Goal: Task Accomplishment & Management: Manage account settings

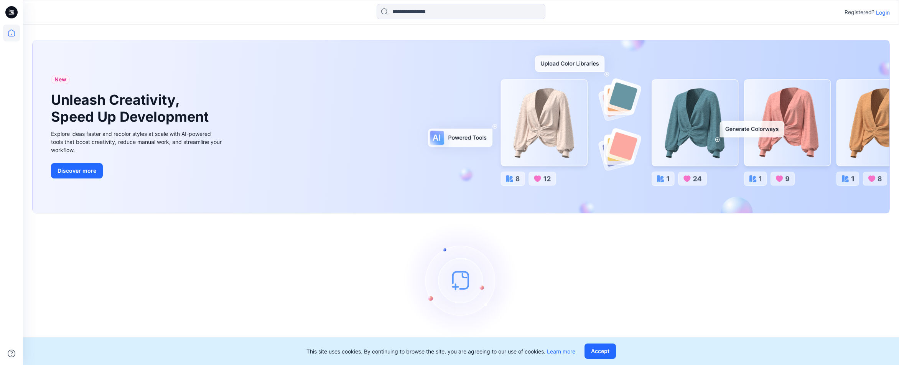
click at [880, 11] on p "Login" at bounding box center [883, 12] width 14 height 8
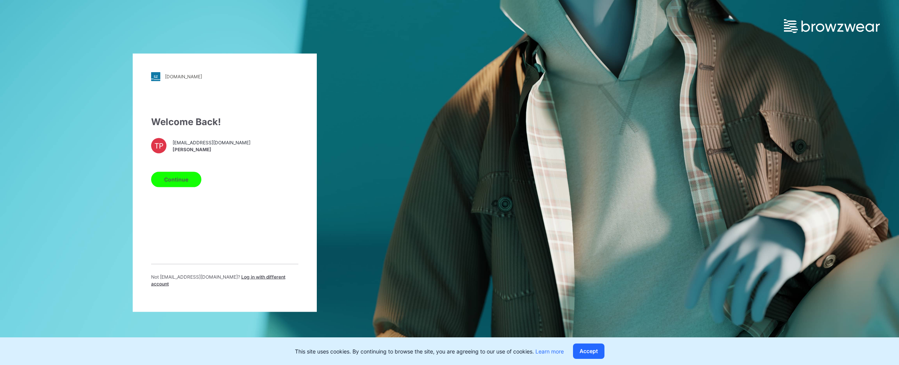
click at [168, 168] on div "Welcome Back! TP tpayne@garan.com Tshara Payne Continue Not tpayne@garan.com ? …" at bounding box center [224, 204] width 147 height 178
click at [168, 178] on button "Continue" at bounding box center [176, 178] width 50 height 15
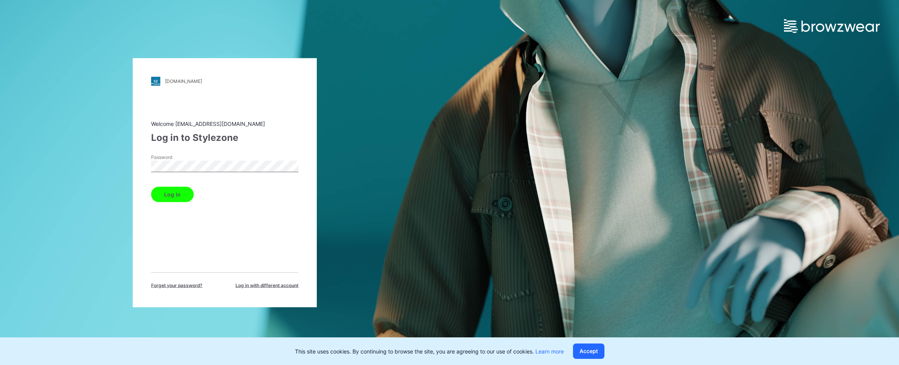
click at [172, 196] on button "Log in" at bounding box center [172, 193] width 43 height 15
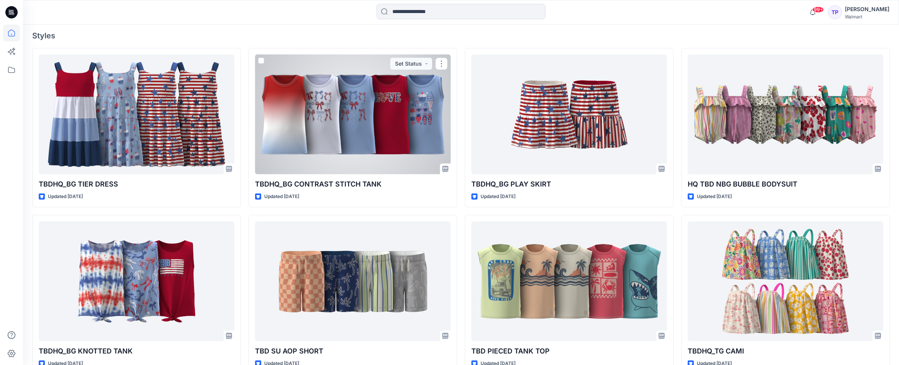
scroll to position [246, 0]
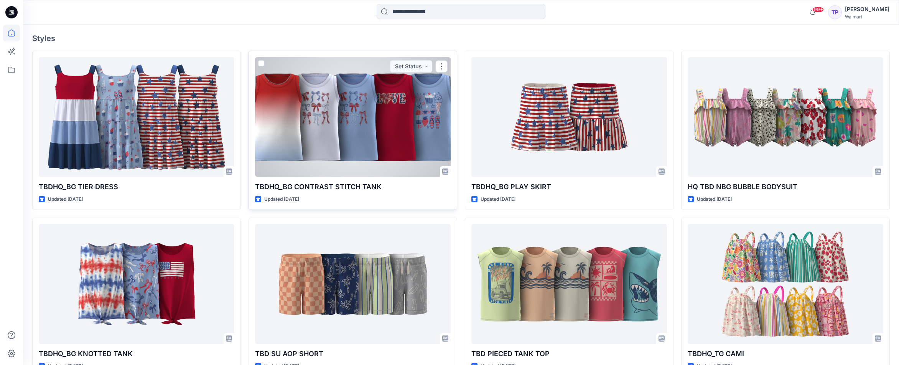
click at [320, 160] on div at bounding box center [353, 117] width 196 height 120
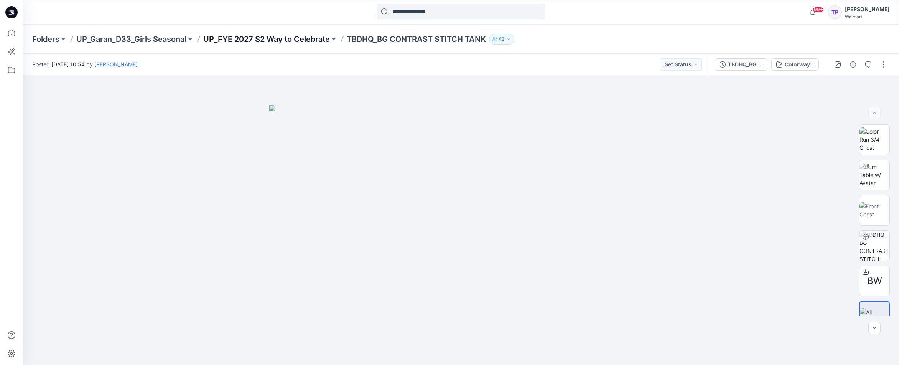
click at [309, 39] on p "UP_FYE 2027 S2 Way to Celebrate" at bounding box center [266, 39] width 127 height 11
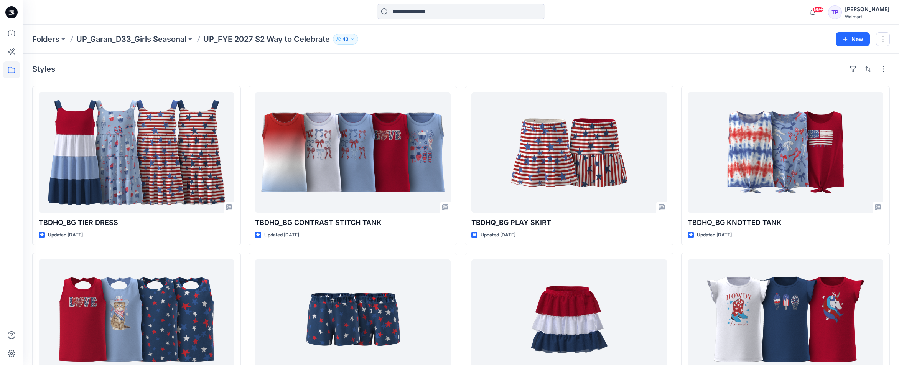
click at [221, 59] on div "Styles TBDHQ_BG TIER DRESS Updated 3 days ago TBDHQ_BG TWIST TANK TOP Updated 1…" at bounding box center [461, 237] width 876 height 367
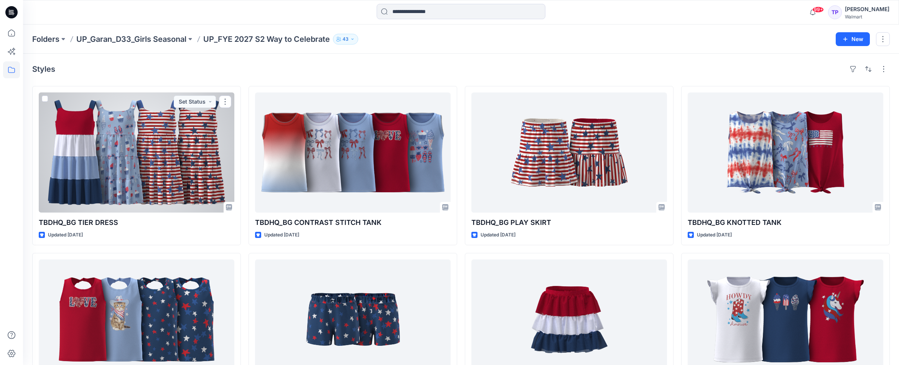
click at [118, 169] on div at bounding box center [137, 152] width 196 height 120
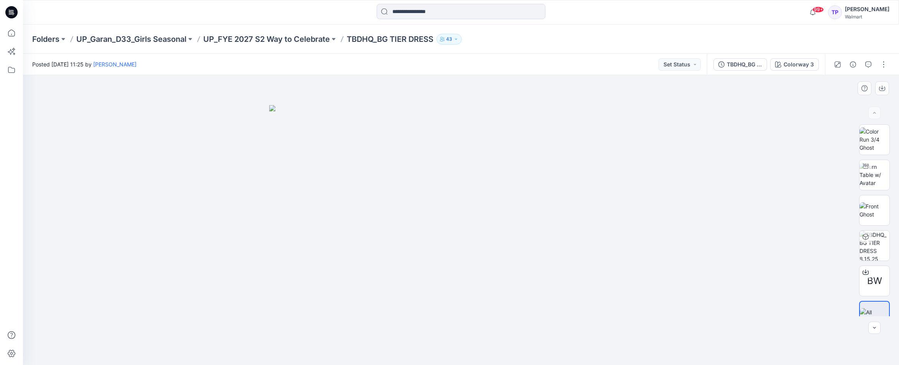
click at [730, 245] on div at bounding box center [461, 219] width 876 height 289
click at [258, 35] on p "UP_FYE 2027 S2 Way to Celebrate" at bounding box center [266, 39] width 127 height 11
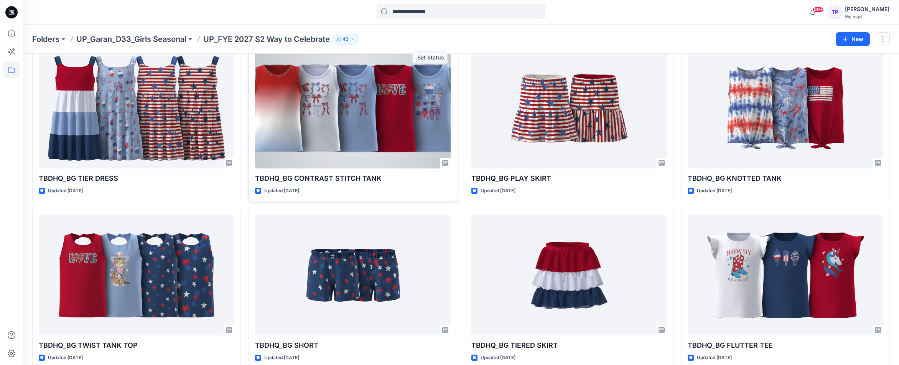
scroll to position [56, 0]
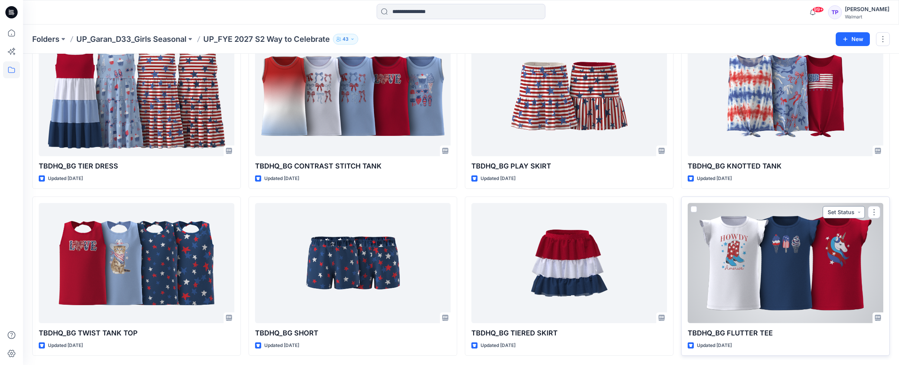
click at [847, 210] on button "Set Status" at bounding box center [843, 212] width 42 height 12
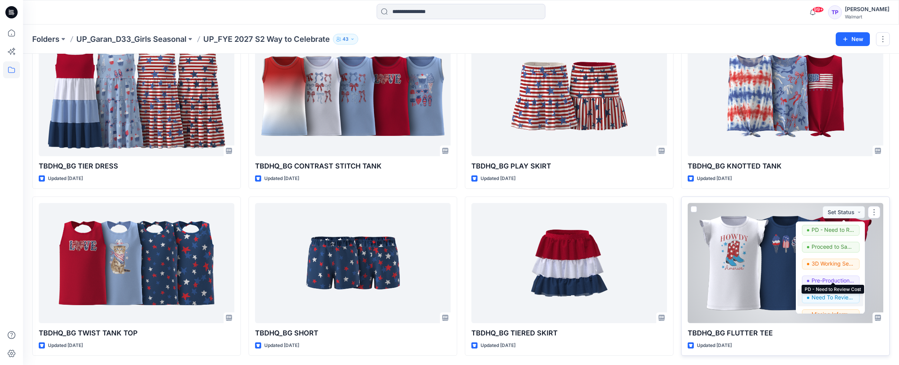
scroll to position [97, 0]
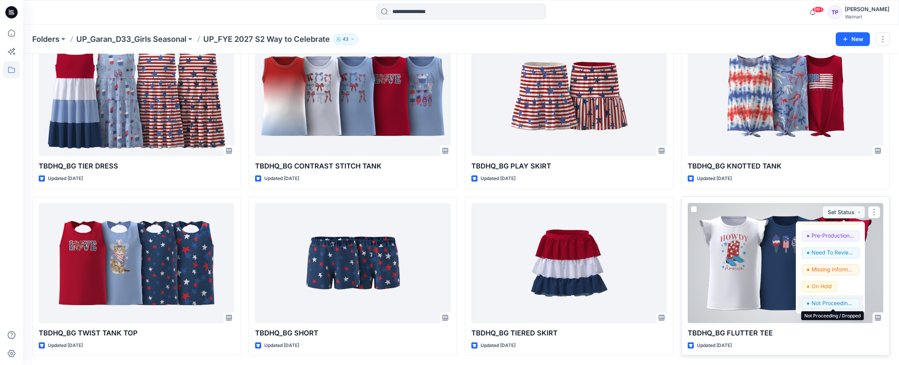
click at [832, 307] on p "Not Proceeding / Dropped" at bounding box center [832, 303] width 43 height 10
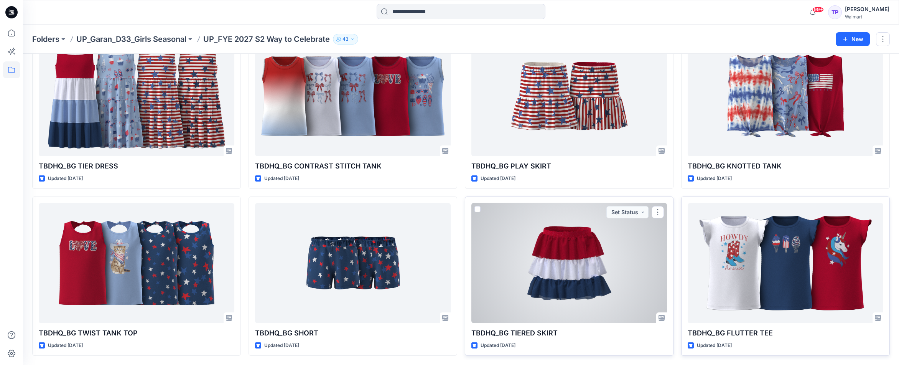
click at [590, 266] on div at bounding box center [569, 263] width 196 height 120
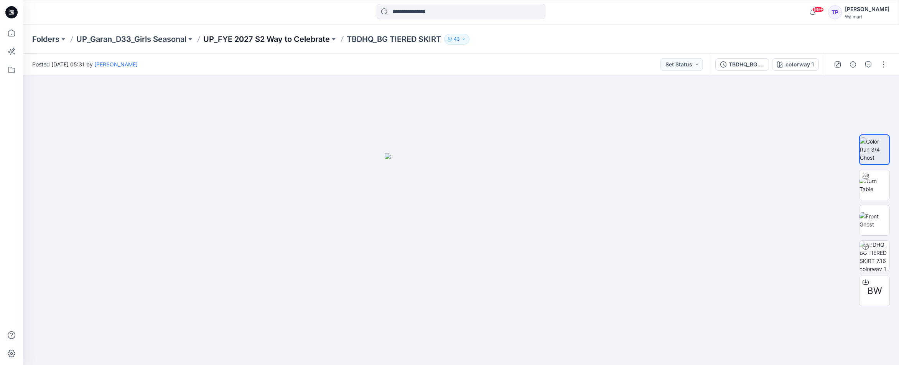
click at [306, 37] on p "UP_FYE 2027 S2 Way to Celebrate" at bounding box center [266, 39] width 127 height 11
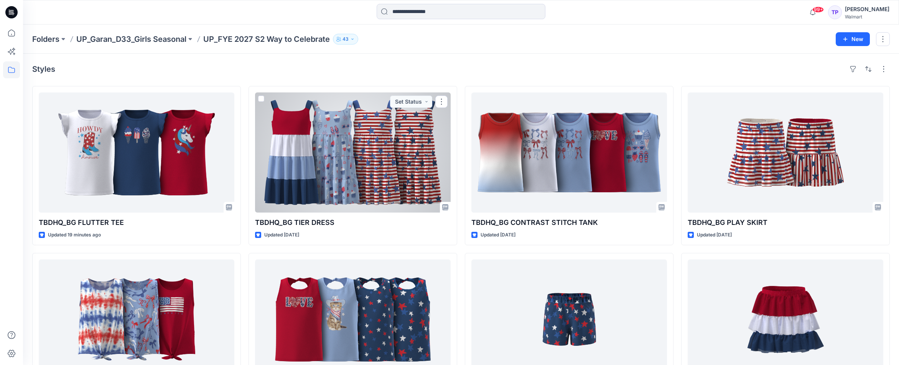
click at [327, 197] on div at bounding box center [353, 152] width 196 height 120
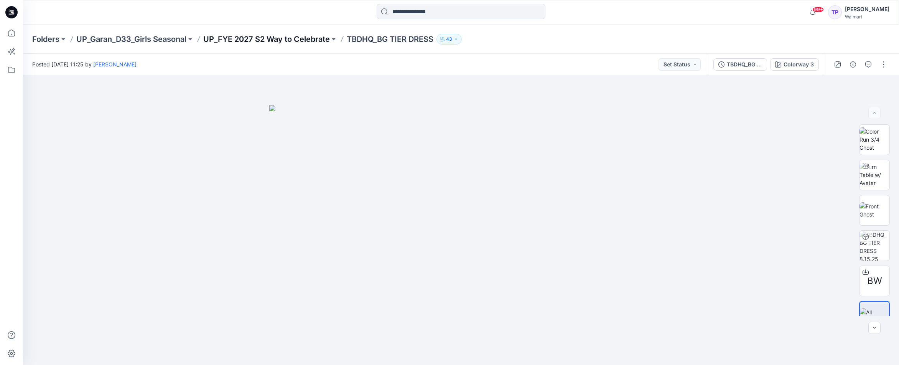
click at [251, 41] on p "UP_FYE 2027 S2 Way to Celebrate" at bounding box center [266, 39] width 127 height 11
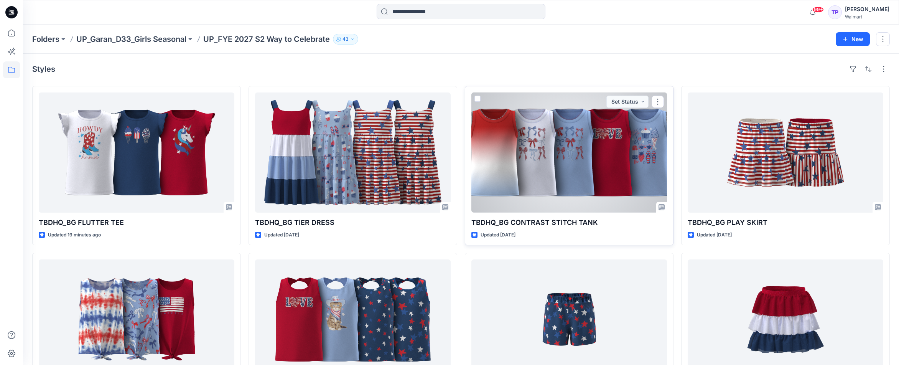
click at [540, 176] on div at bounding box center [569, 152] width 196 height 120
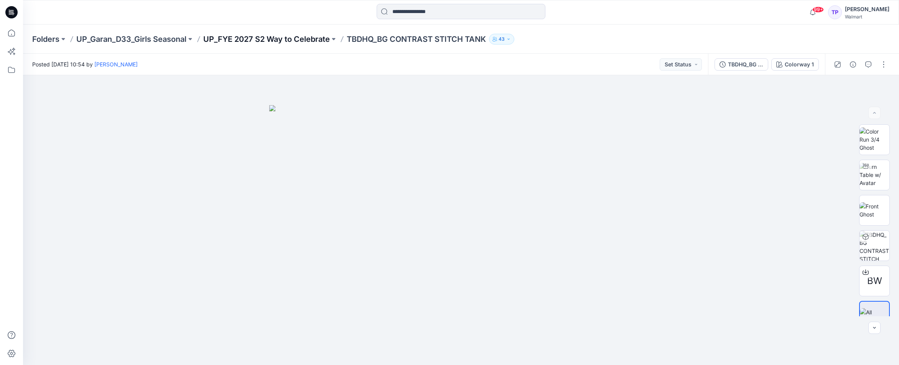
click at [244, 38] on p "UP_FYE 2027 S2 Way to Celebrate" at bounding box center [266, 39] width 127 height 11
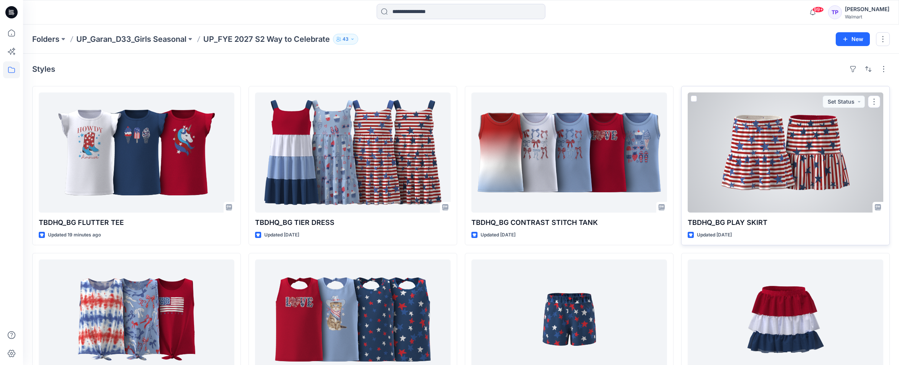
click at [757, 132] on div at bounding box center [785, 152] width 196 height 120
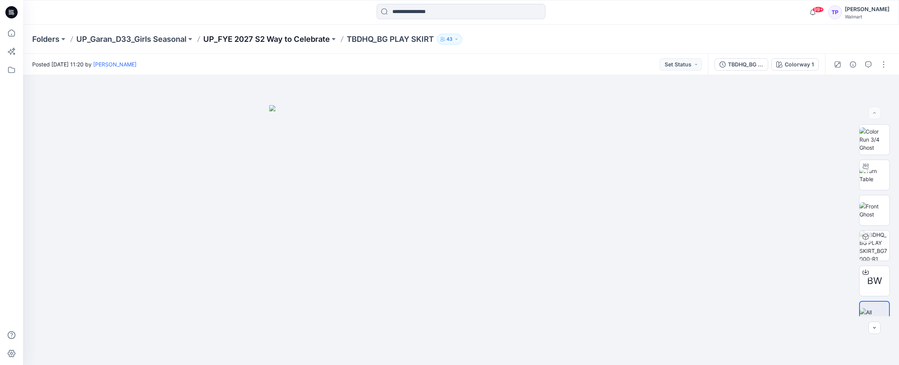
click at [258, 40] on p "UP_FYE 2027 S2 Way to Celebrate" at bounding box center [266, 39] width 127 height 11
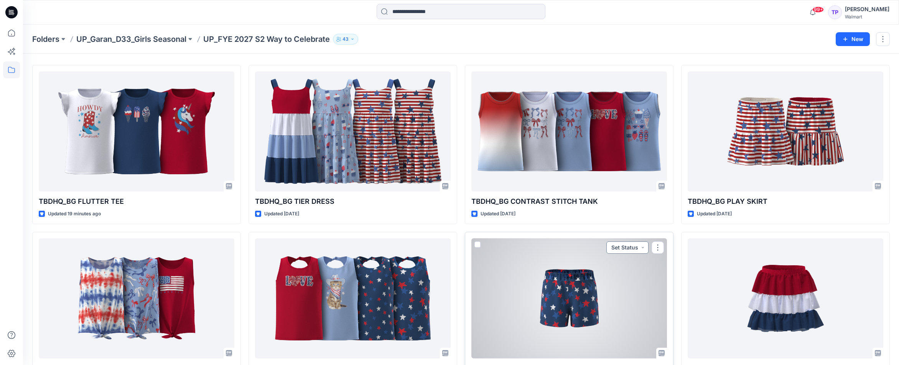
scroll to position [56, 0]
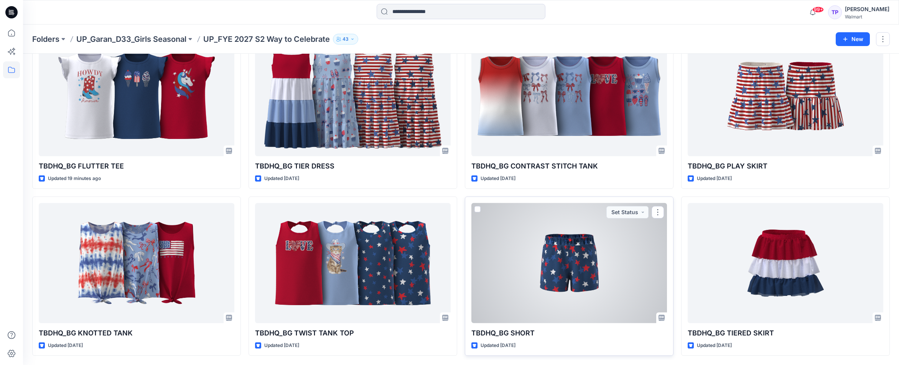
click at [576, 288] on div at bounding box center [569, 263] width 196 height 120
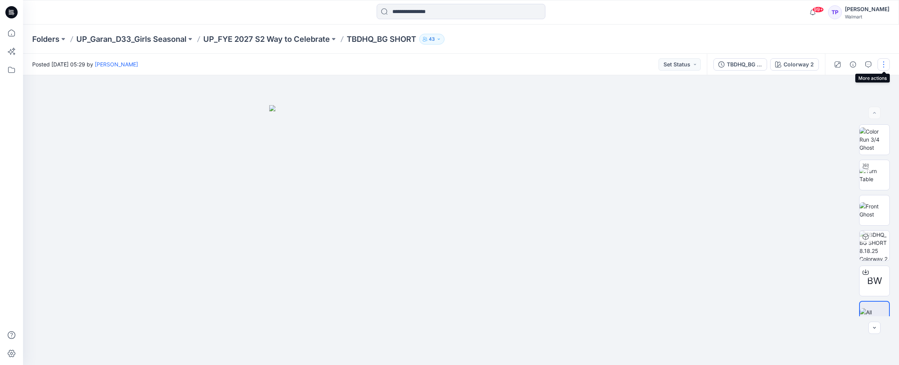
click at [880, 59] on button "button" at bounding box center [883, 64] width 12 height 12
click at [843, 100] on button "Edit" at bounding box center [851, 104] width 71 height 14
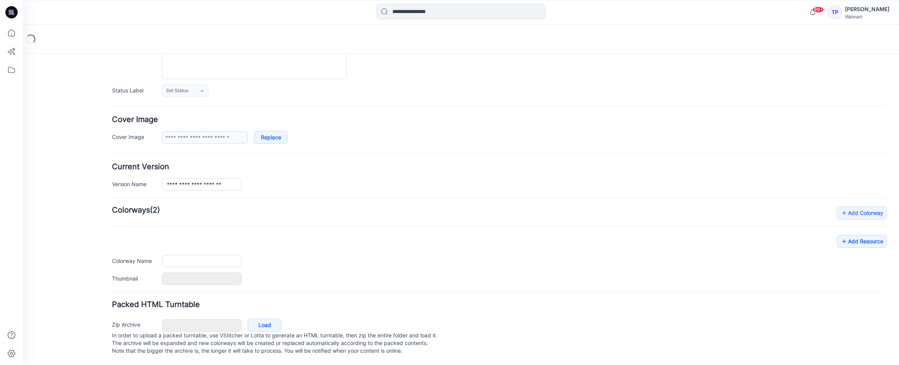
type input "**********"
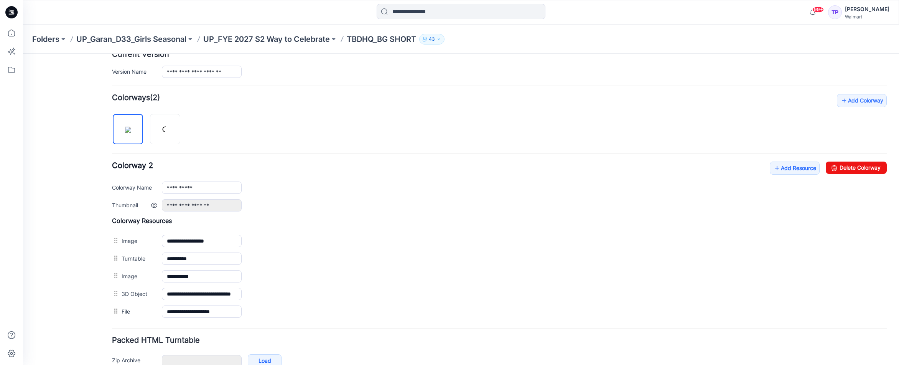
scroll to position [243, 0]
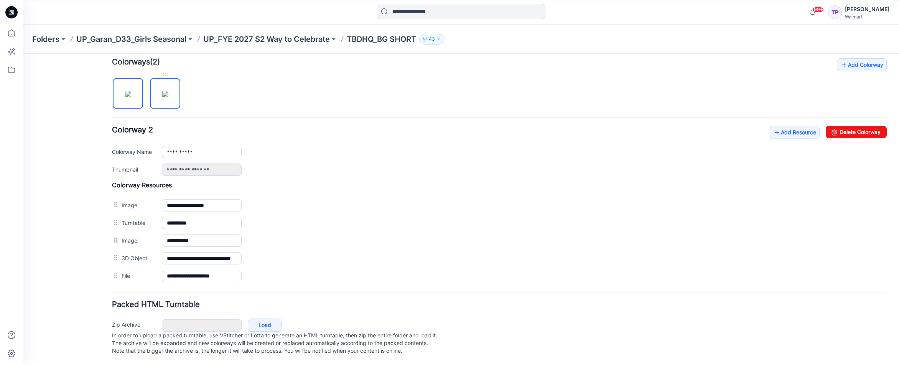
click at [162, 93] on img at bounding box center [165, 94] width 6 height 6
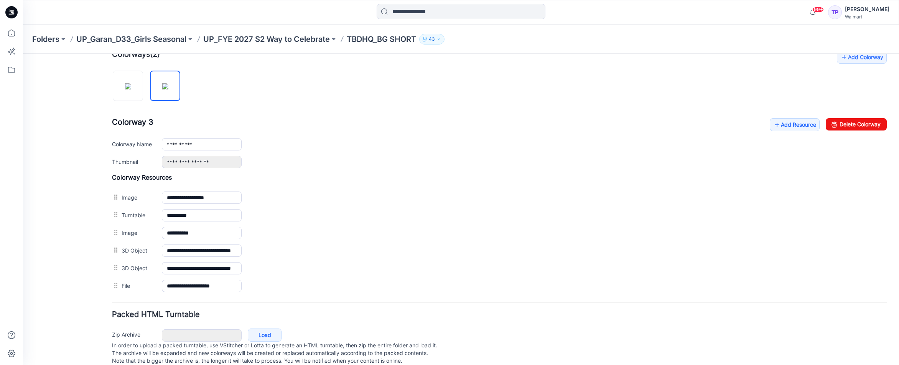
click at [125, 102] on div "**********" at bounding box center [499, 173] width 774 height 244
click at [128, 89] on img at bounding box center [128, 86] width 6 height 6
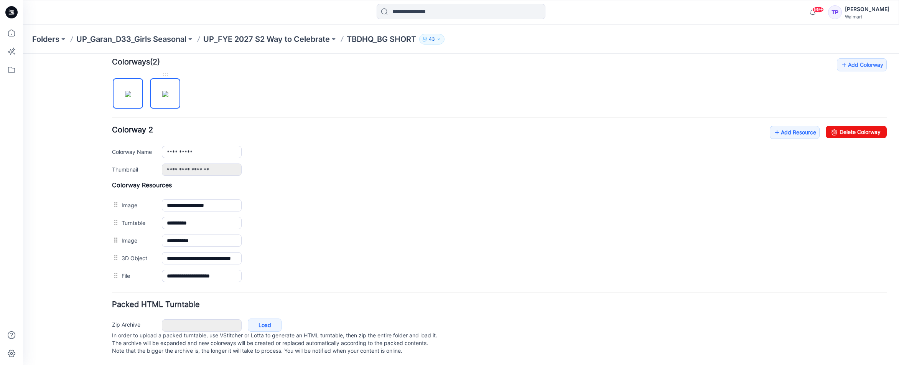
click at [164, 91] on img at bounding box center [165, 94] width 6 height 6
click at [131, 91] on img at bounding box center [128, 94] width 6 height 6
click at [864, 126] on link "Delete Colorway" at bounding box center [855, 132] width 61 height 12
click at [873, 126] on link "Delete Colorway" at bounding box center [855, 132] width 61 height 12
type input "**********"
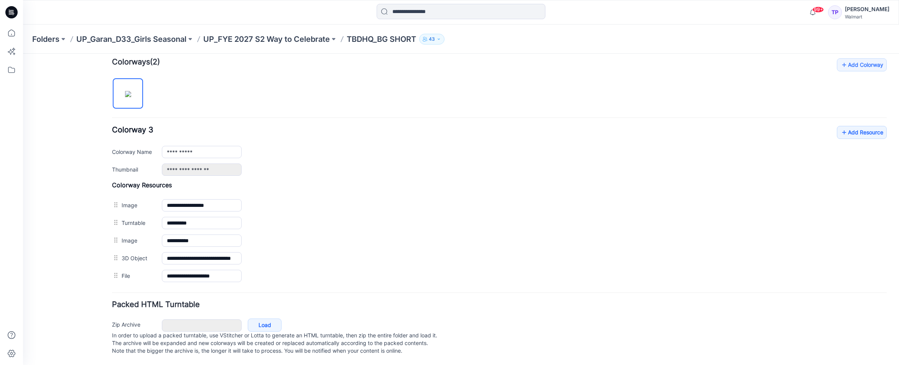
drag, startPoint x: 274, startPoint y: 32, endPoint x: 276, endPoint y: 36, distance: 5.0
click at [274, 32] on div "Folders UP_Garan_D33_Girls Seasonal UP_FYE 2027 S2 Way to Celebrate TBDHQ_BG SH…" at bounding box center [461, 39] width 876 height 29
click at [276, 37] on p "UP_FYE 2027 S2 Way to Celebrate" at bounding box center [266, 39] width 127 height 11
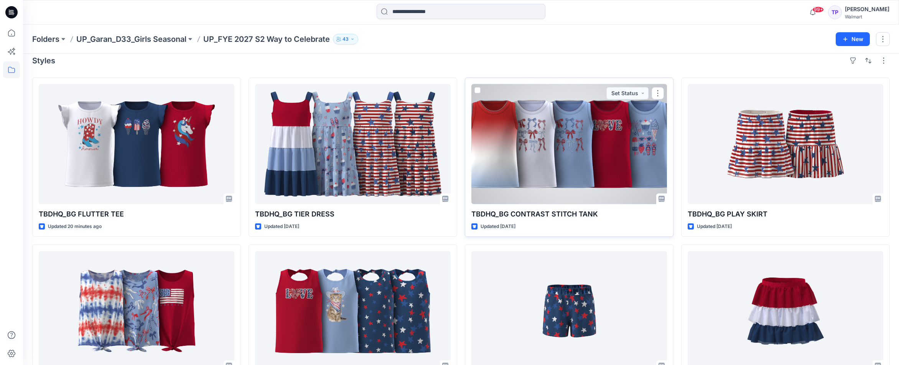
scroll to position [56, 0]
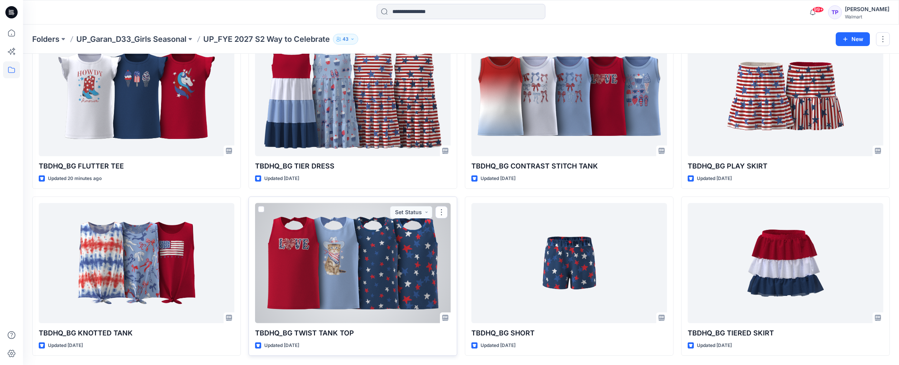
click at [363, 281] on div at bounding box center [353, 263] width 196 height 120
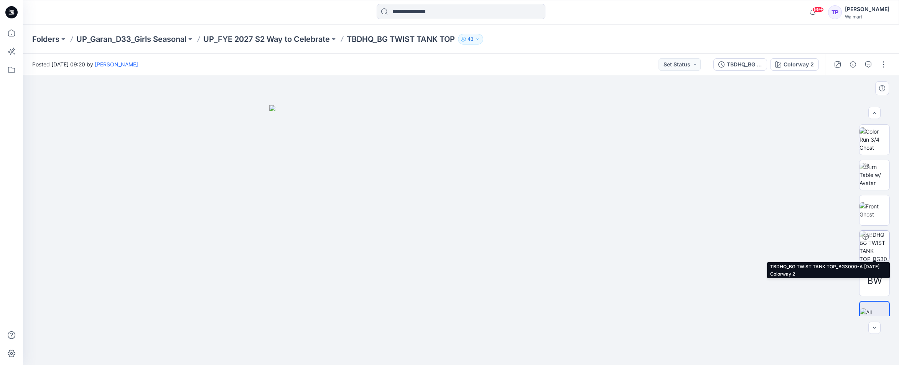
scroll to position [15, 0]
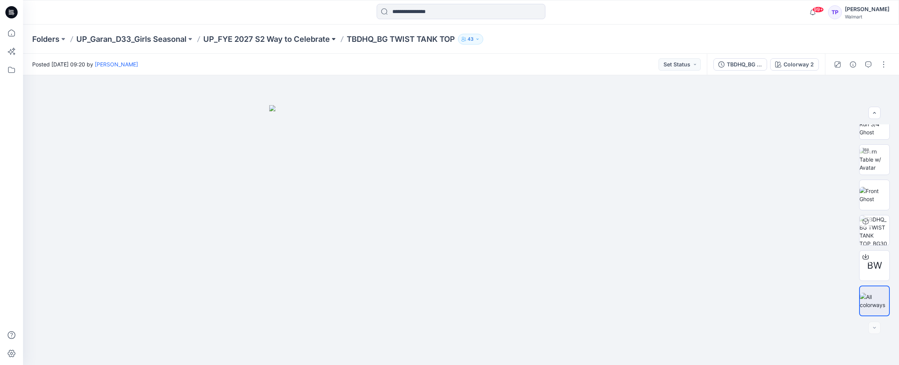
click at [333, 38] on button at bounding box center [334, 39] width 8 height 11
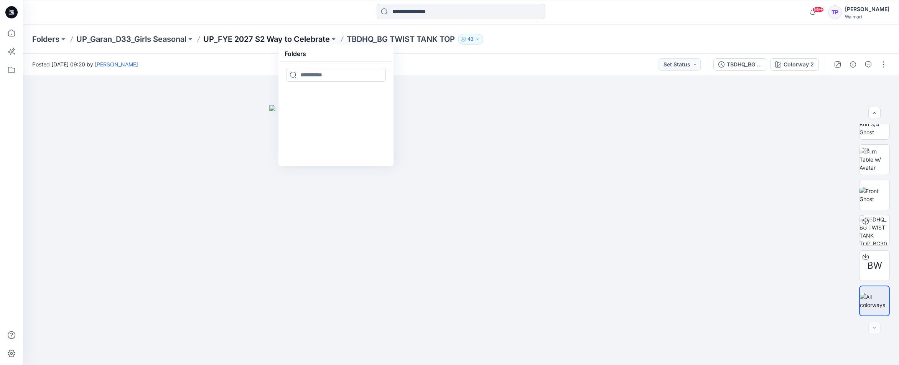
click at [303, 38] on p "UP_FYE 2027 S2 Way to Celebrate" at bounding box center [266, 39] width 127 height 11
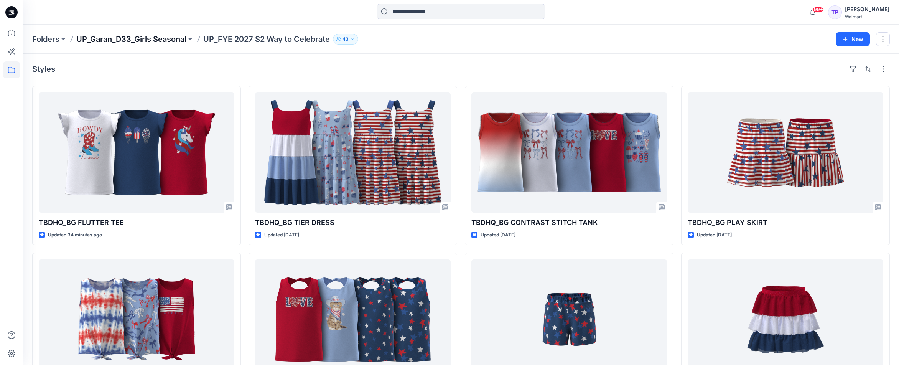
click at [153, 37] on p "UP_Garan_D33_Girls Seasonal" at bounding box center [131, 39] width 110 height 11
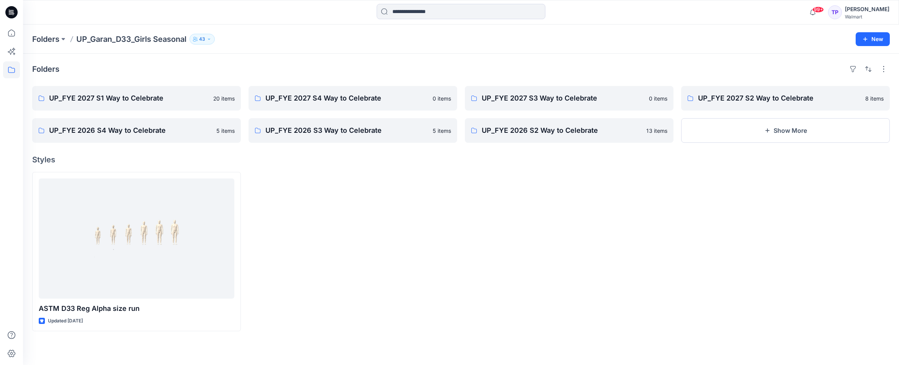
click at [16, 15] on icon at bounding box center [11, 12] width 12 height 12
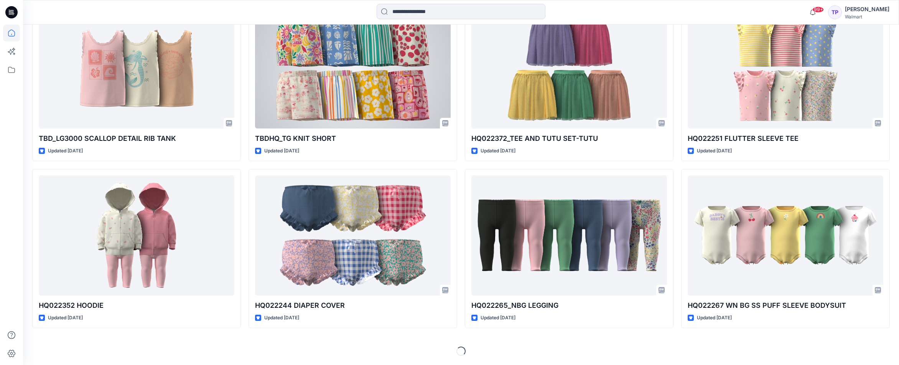
scroll to position [1462, 0]
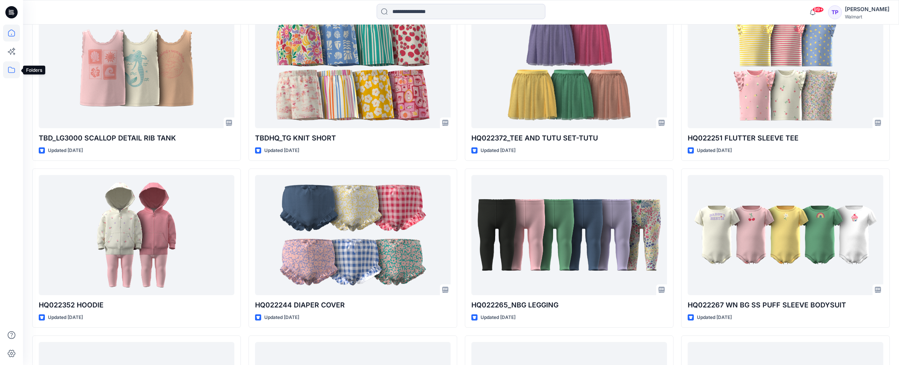
click at [10, 77] on icon at bounding box center [11, 69] width 17 height 17
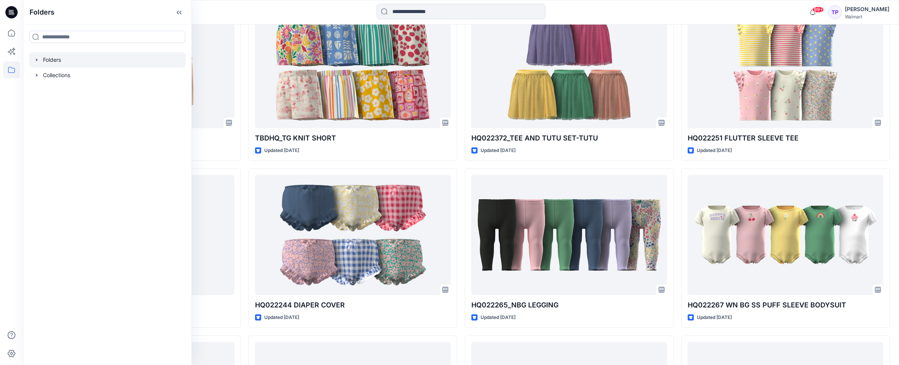
click at [37, 60] on icon "button" at bounding box center [37, 59] width 2 height 3
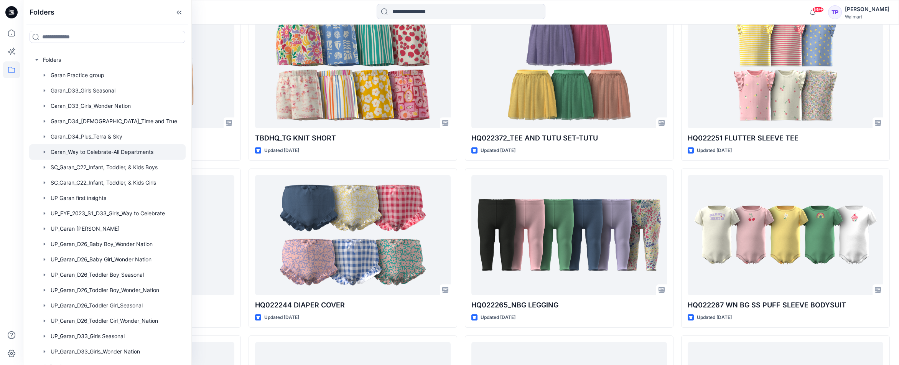
scroll to position [10, 0]
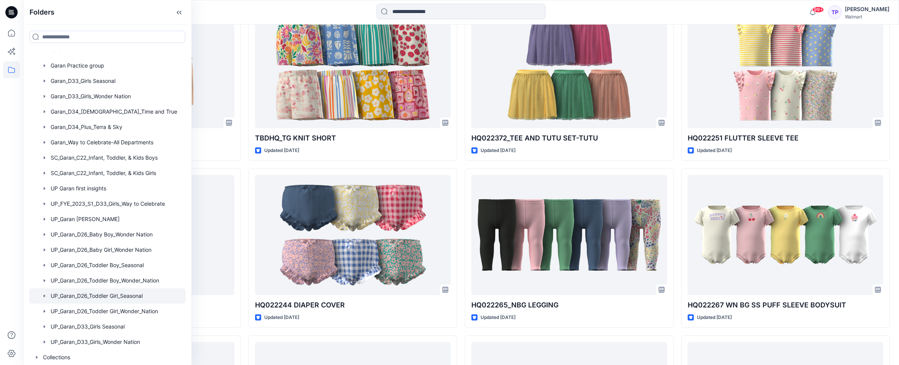
click at [149, 301] on div at bounding box center [107, 295] width 156 height 15
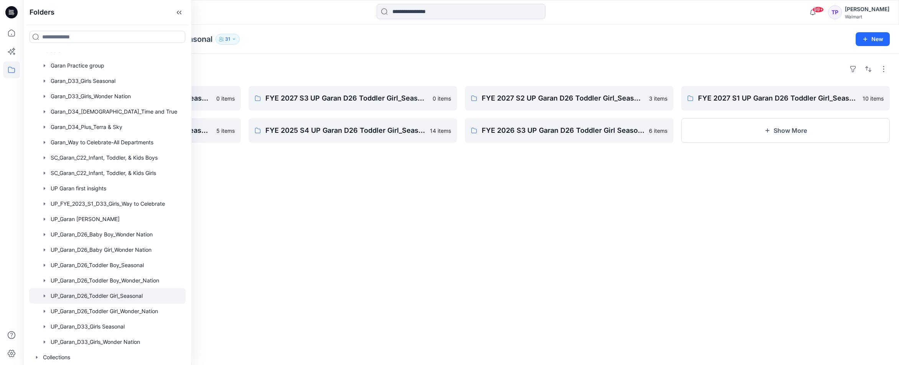
click at [388, 178] on div "Folders FYE 2027 S4 UP Garan D26 Toddler Girl_Seasonal 0 items FYE 2026 S4 UP G…" at bounding box center [461, 209] width 876 height 311
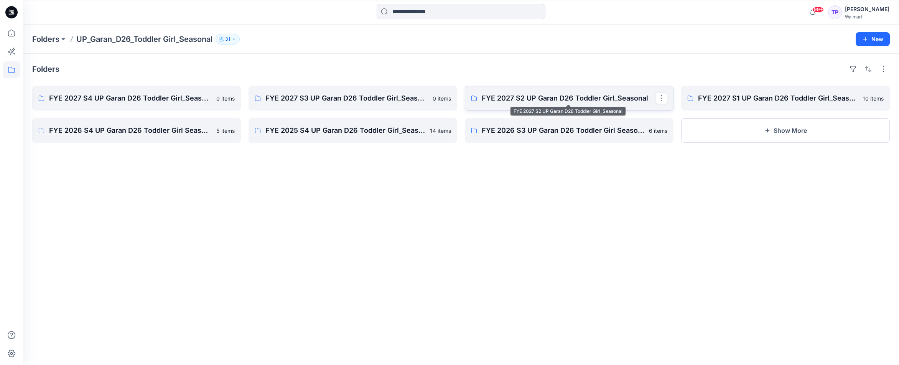
click at [611, 102] on p "FYE 2027 S2 UP Garan D26 Toddler Girl_Seasonal" at bounding box center [568, 98] width 173 height 11
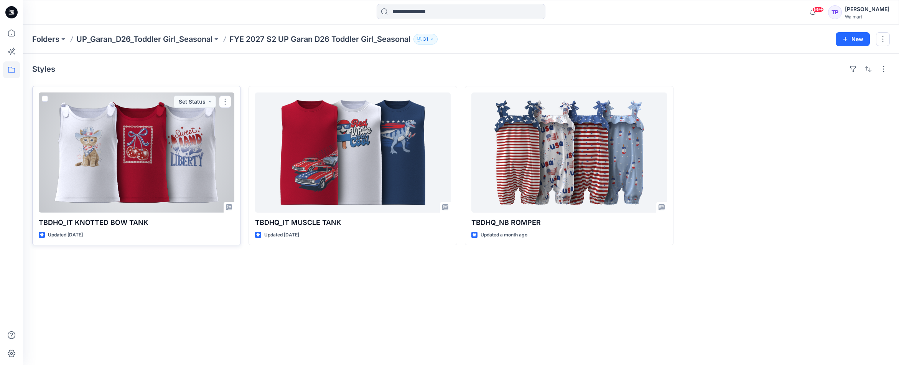
click at [164, 160] on div at bounding box center [137, 152] width 196 height 120
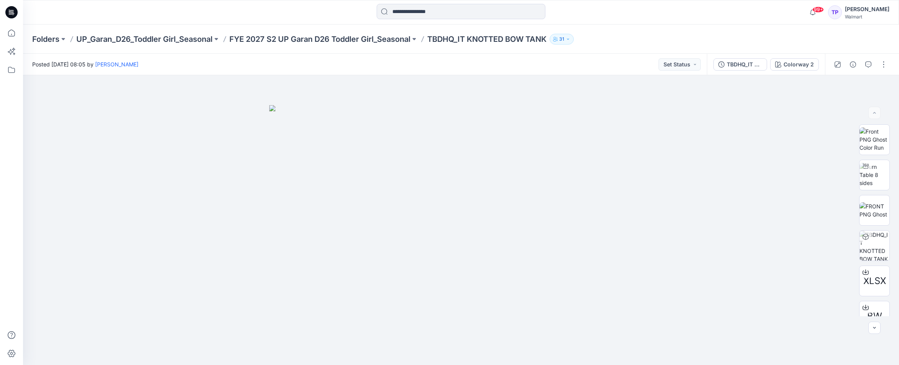
click at [252, 46] on div "Folders UP_Garan_D26_Toddler Girl_Seasonal FYE 2027 S2 UP Garan D26 Toddler Gir…" at bounding box center [461, 39] width 876 height 29
click at [253, 36] on p "FYE 2027 S2 UP Garan D26 Toddler Girl_Seasonal" at bounding box center [319, 39] width 181 height 11
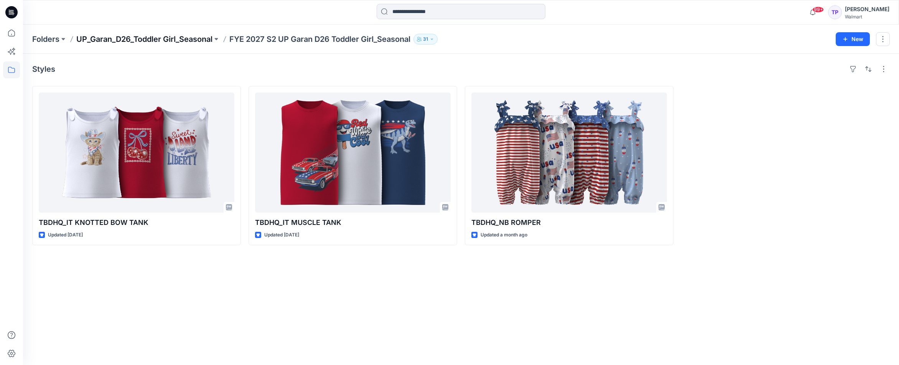
click at [174, 39] on p "UP_Garan_D26_Toddler Girl_Seasonal" at bounding box center [144, 39] width 136 height 11
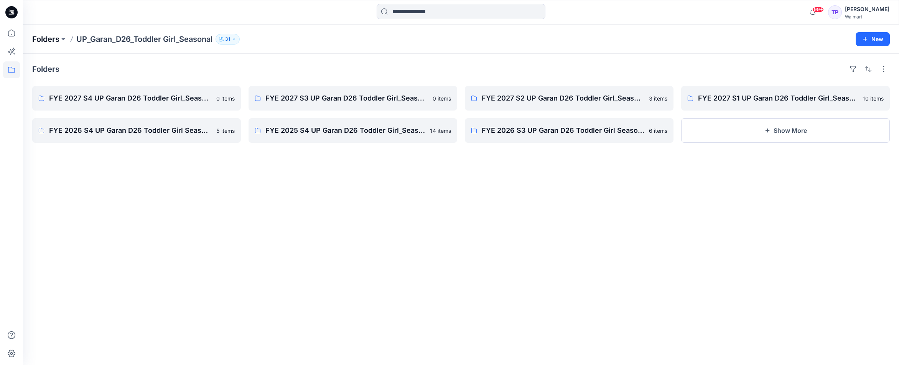
click at [58, 38] on p "Folders" at bounding box center [45, 39] width 27 height 11
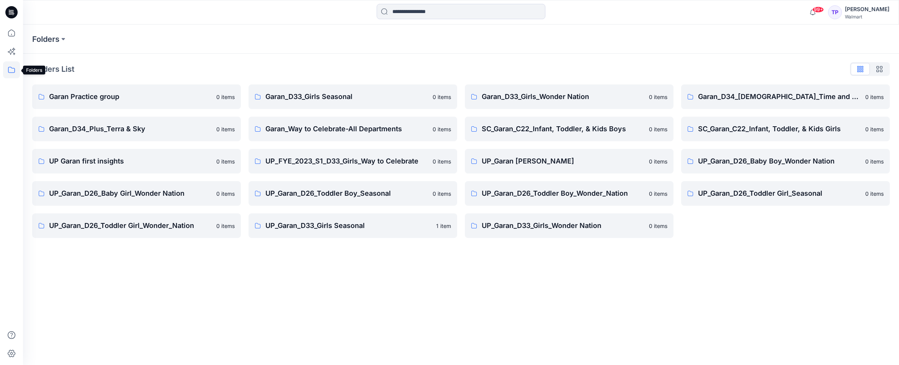
click at [9, 67] on icon at bounding box center [11, 69] width 17 height 17
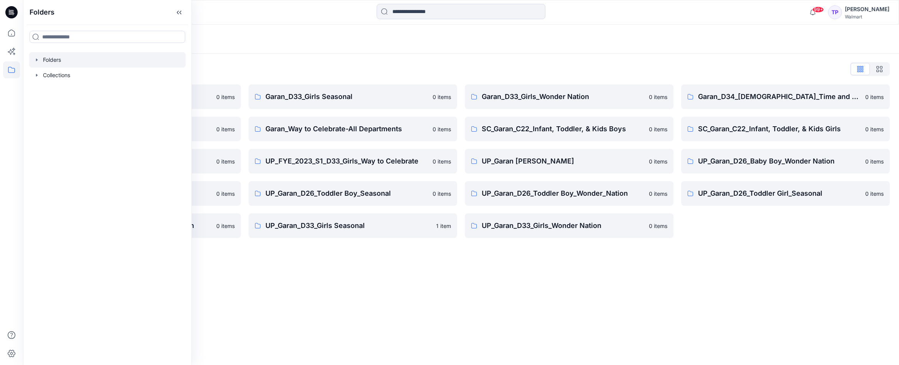
click at [33, 57] on div at bounding box center [107, 59] width 156 height 15
click at [36, 61] on icon "button" at bounding box center [37, 59] width 2 height 3
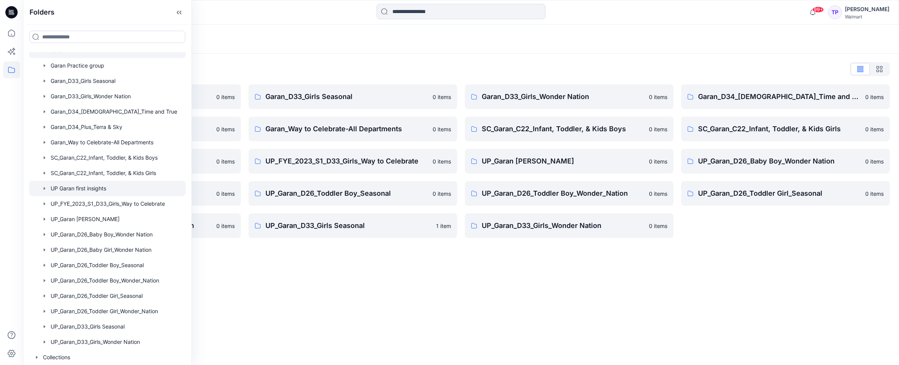
scroll to position [8, 0]
click at [140, 311] on div at bounding box center [107, 312] width 156 height 15
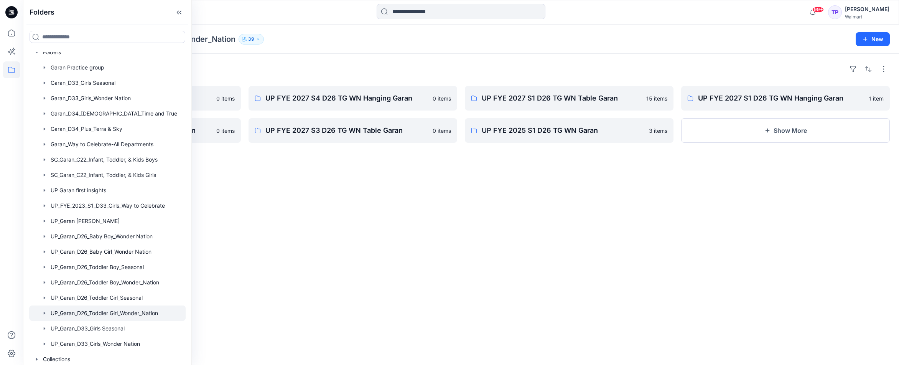
click at [708, 177] on div "Folders UP FYE 2027 S4 D26 TG WN Table Garan 0 items UP FYE 2027 S3 D26 TG WN H…" at bounding box center [461, 209] width 876 height 311
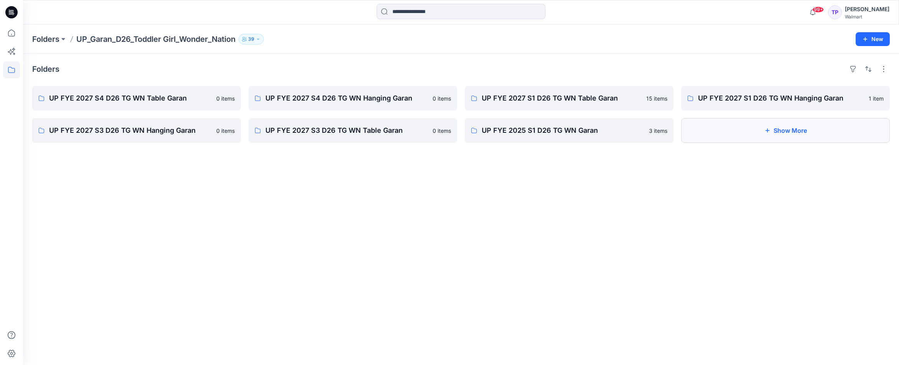
click at [717, 129] on button "Show More" at bounding box center [785, 130] width 209 height 25
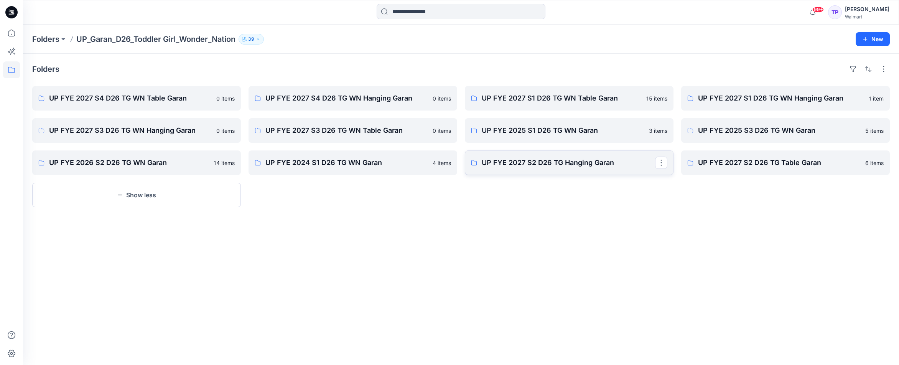
click at [514, 173] on link "UP FYE 2027 S2 D26 TG Hanging Garan" at bounding box center [569, 162] width 209 height 25
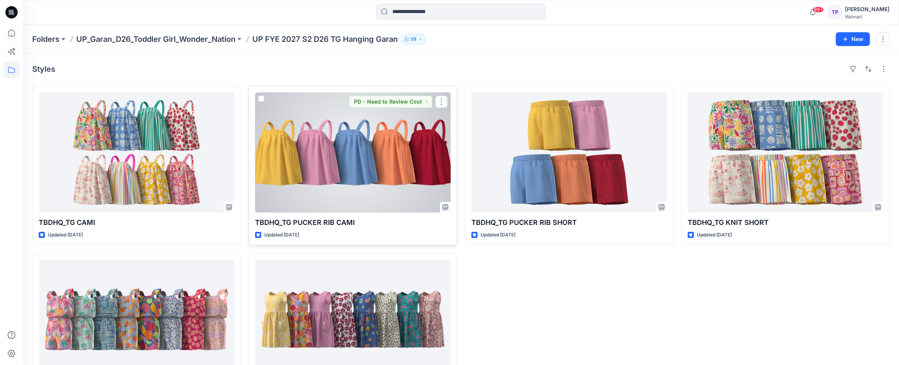
click at [269, 160] on div at bounding box center [353, 152] width 196 height 120
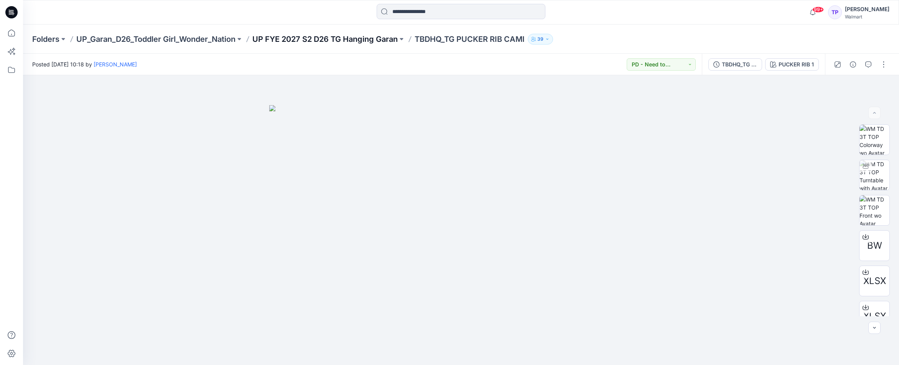
click at [347, 43] on p "UP FYE 2027 S2 D26 TG Hanging Garan" at bounding box center [324, 39] width 145 height 11
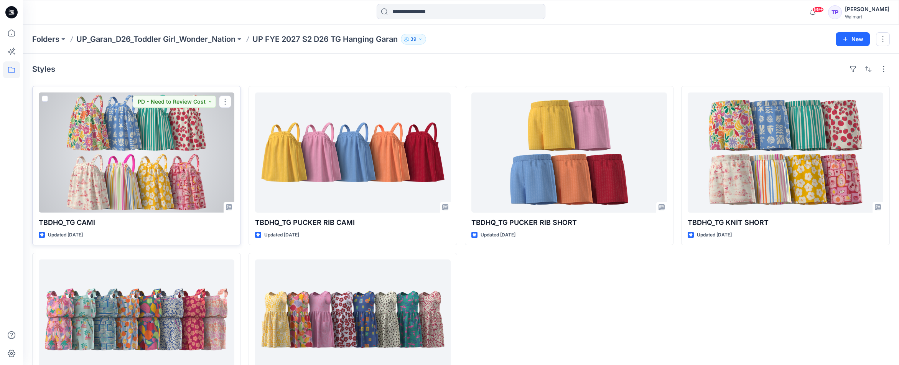
click at [215, 143] on div at bounding box center [137, 152] width 196 height 120
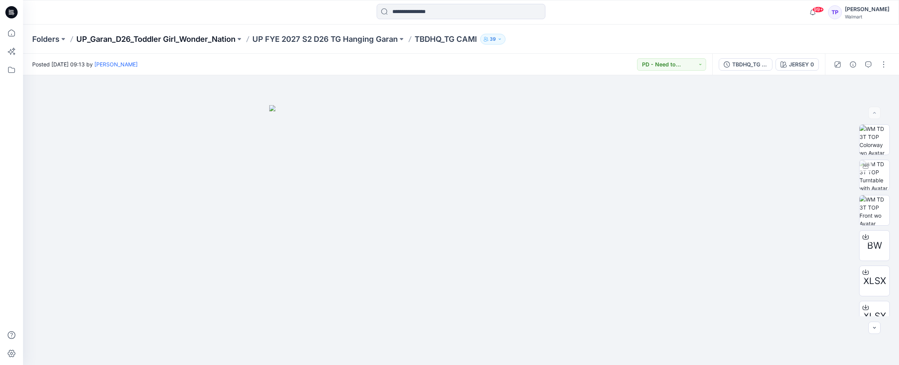
click at [217, 38] on p "UP_Garan_D26_Toddler Girl_Wonder_Nation" at bounding box center [155, 39] width 159 height 11
click at [363, 41] on p "UP FYE 2027 S2 D26 TG Hanging Garan" at bounding box center [324, 39] width 145 height 11
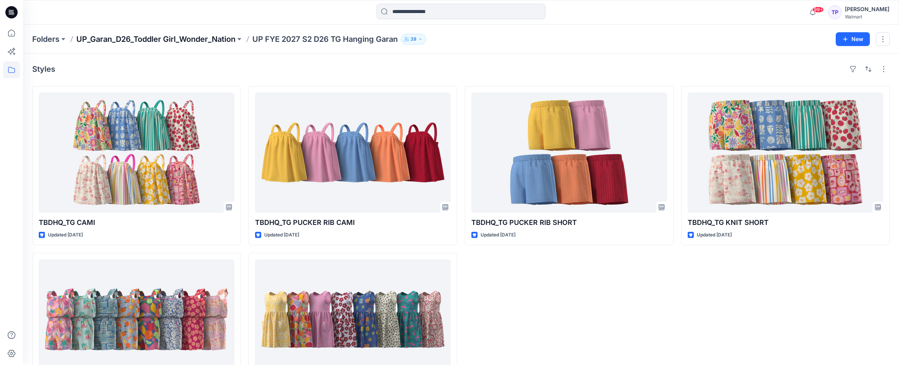
click at [224, 42] on p "UP_Garan_D26_Toddler Girl_Wonder_Nation" at bounding box center [155, 39] width 159 height 11
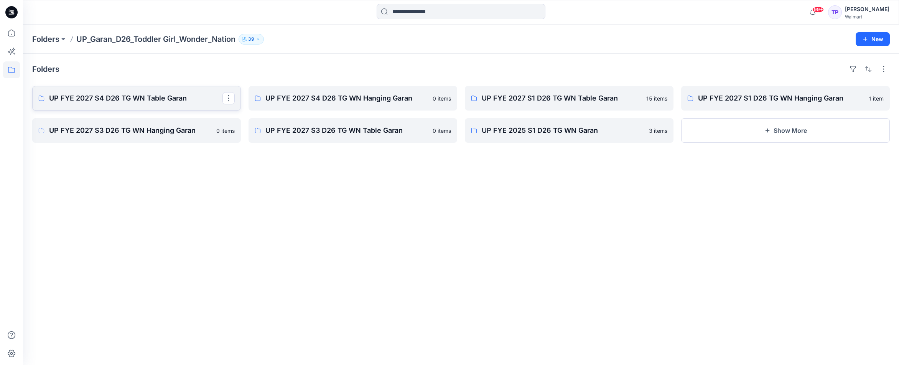
click at [180, 100] on p "UP FYE 2027 S4 D26 TG WN Table Garan" at bounding box center [135, 98] width 173 height 11
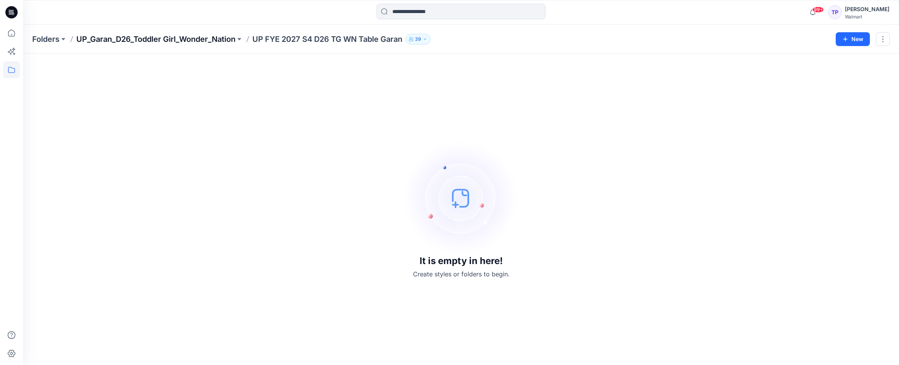
click at [210, 40] on p "UP_Garan_D26_Toddler Girl_Wonder_Nation" at bounding box center [155, 39] width 159 height 11
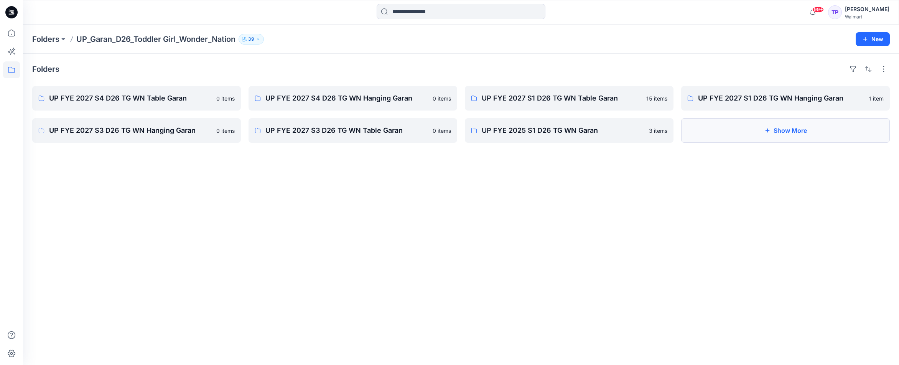
click at [796, 131] on button "Show More" at bounding box center [785, 130] width 209 height 25
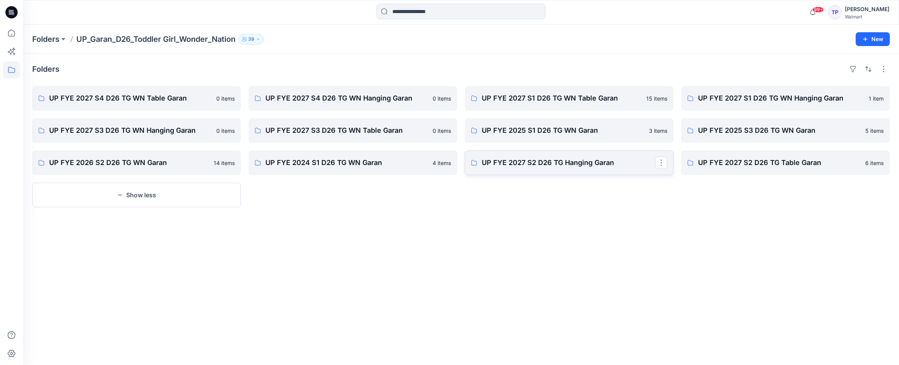
click at [600, 163] on p "UP FYE 2027 S2 D26 TG Hanging Garan" at bounding box center [568, 162] width 173 height 11
click at [828, 166] on p "UP FYE 2027 S2 D26 TG Table Garan" at bounding box center [784, 162] width 173 height 11
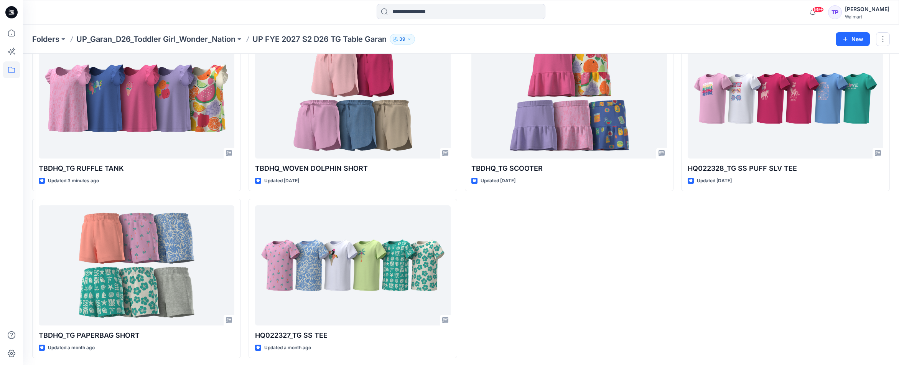
scroll to position [56, 0]
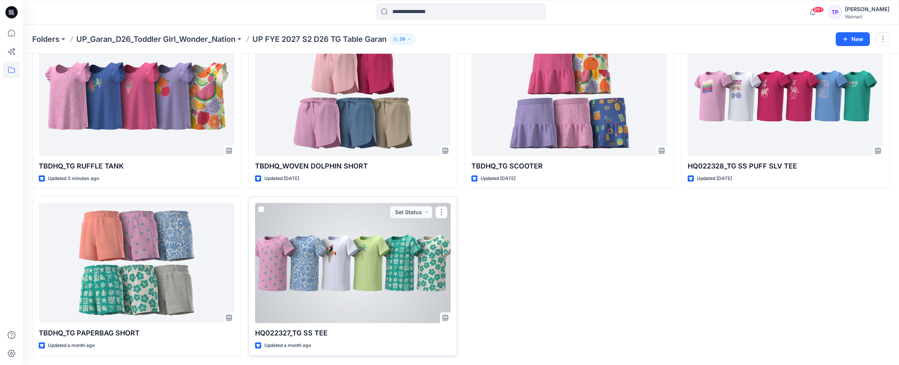
click at [368, 279] on div at bounding box center [353, 263] width 196 height 120
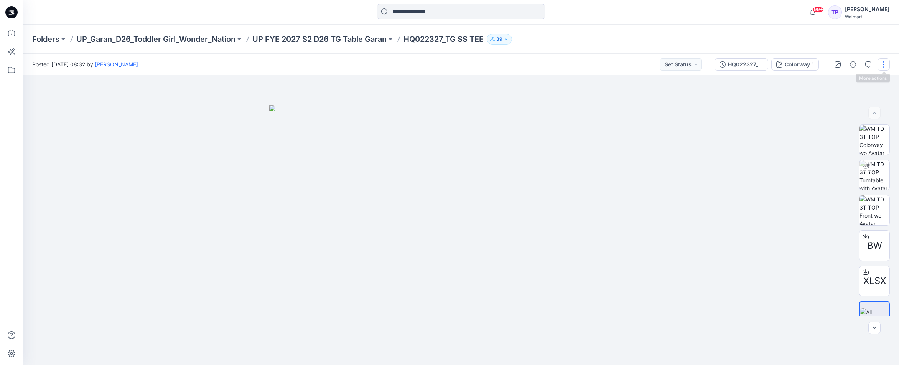
click at [883, 64] on button "button" at bounding box center [883, 64] width 12 height 12
click at [865, 100] on button "Edit" at bounding box center [851, 104] width 71 height 14
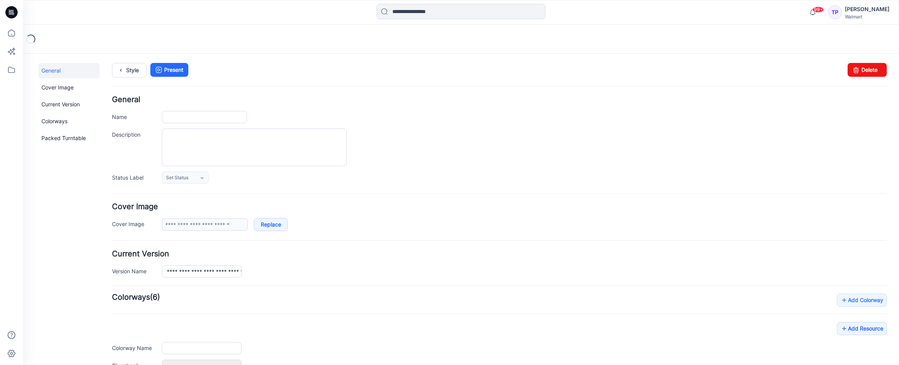
type input "**********"
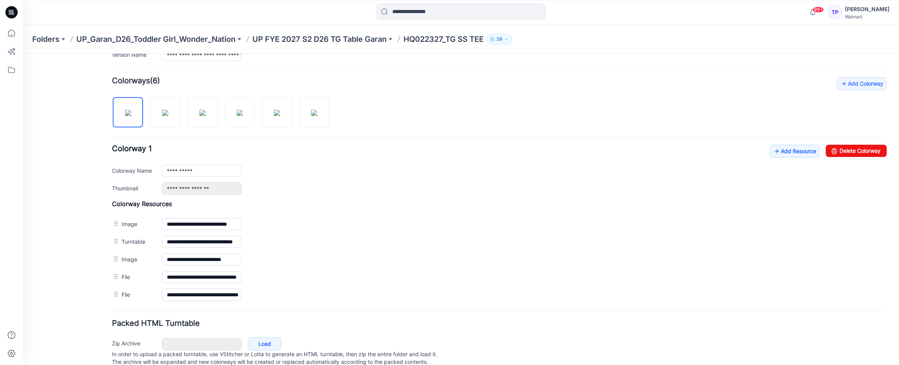
scroll to position [243, 0]
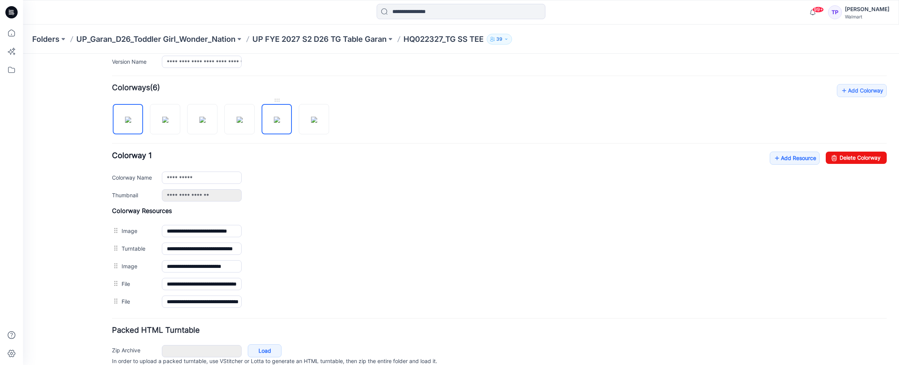
click at [274, 121] on img at bounding box center [277, 120] width 6 height 6
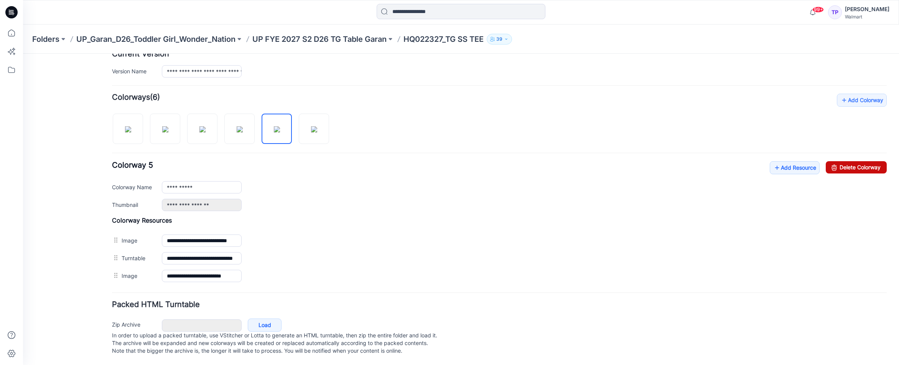
click at [875, 161] on link "Delete Colorway" at bounding box center [855, 167] width 61 height 12
type input "**********"
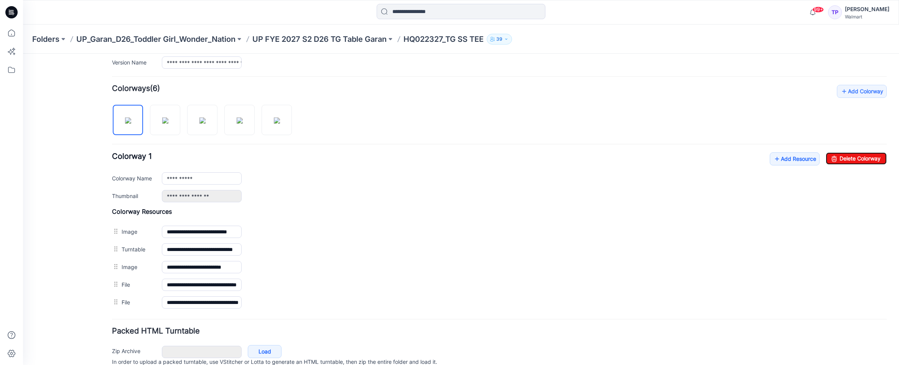
scroll to position [208, 0]
click at [314, 39] on p "UP FYE 2027 S2 D26 TG Table Garan" at bounding box center [319, 39] width 134 height 11
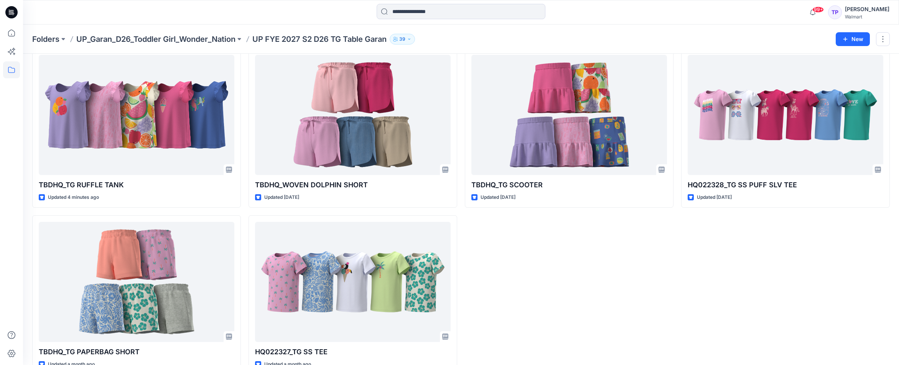
scroll to position [56, 0]
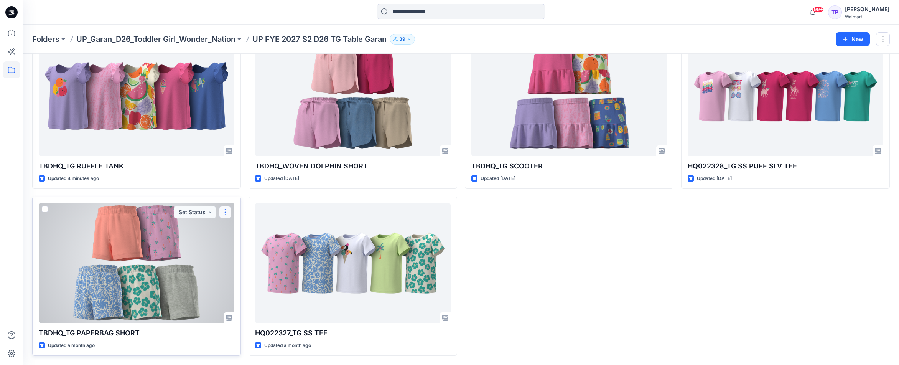
click at [225, 213] on button "button" at bounding box center [225, 212] width 12 height 12
click at [235, 231] on p "Edit" at bounding box center [239, 230] width 10 height 8
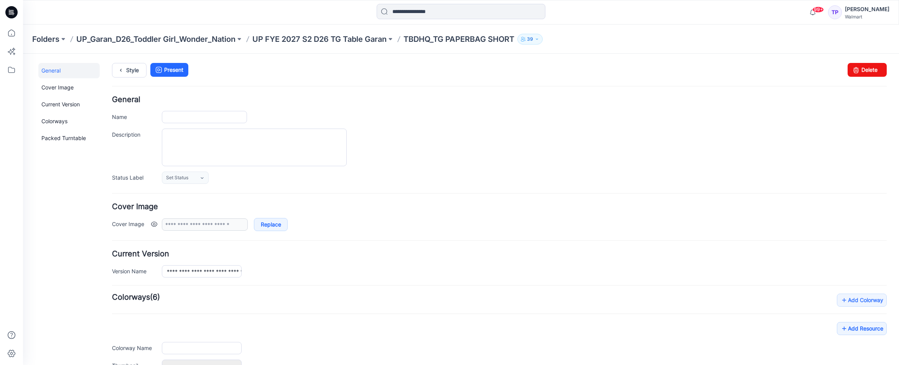
type input "**********"
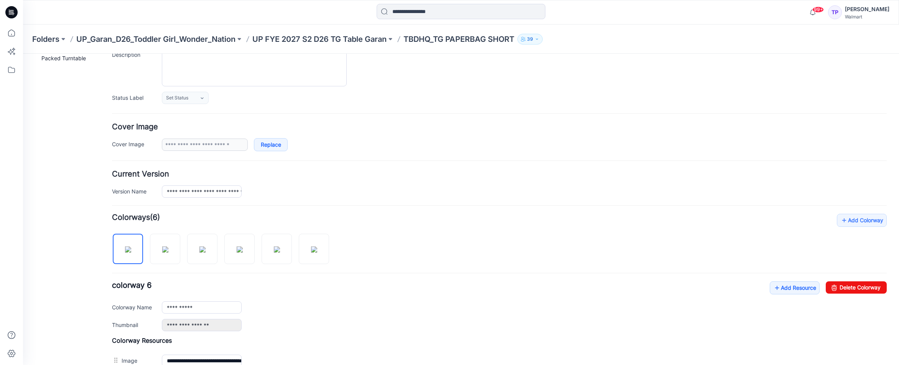
scroll to position [131, 0]
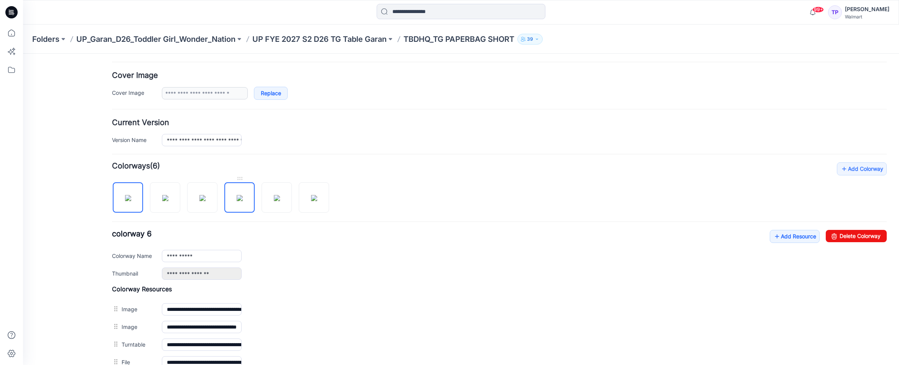
click at [238, 197] on img at bounding box center [240, 198] width 6 height 6
click at [855, 230] on link "Delete Colorway" at bounding box center [855, 236] width 61 height 12
type input "**********"
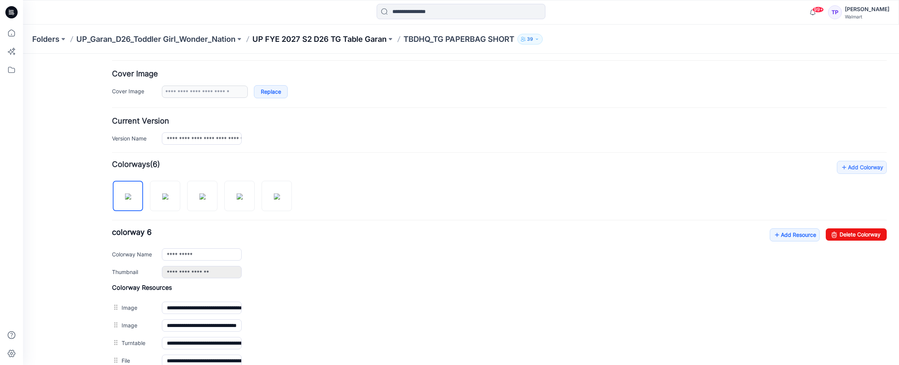
click at [324, 34] on p "UP FYE 2027 S2 D26 TG Table Garan" at bounding box center [319, 39] width 134 height 11
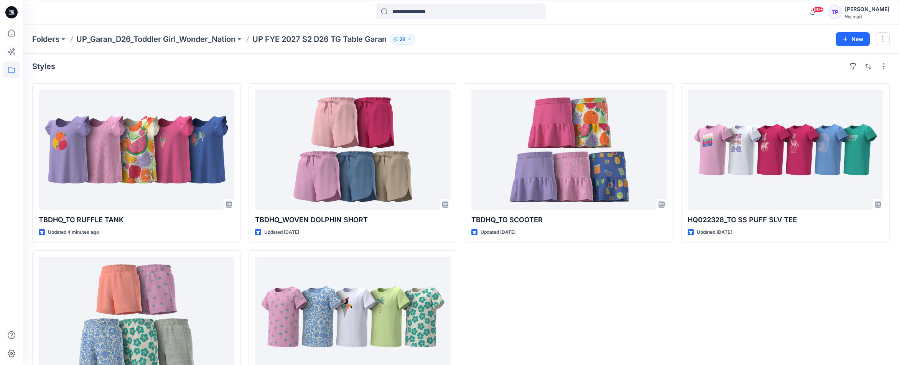
scroll to position [3, 0]
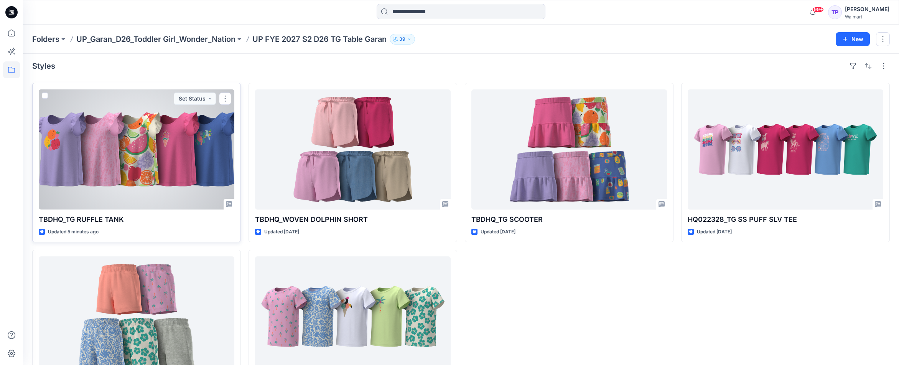
click at [219, 122] on div at bounding box center [137, 149] width 196 height 120
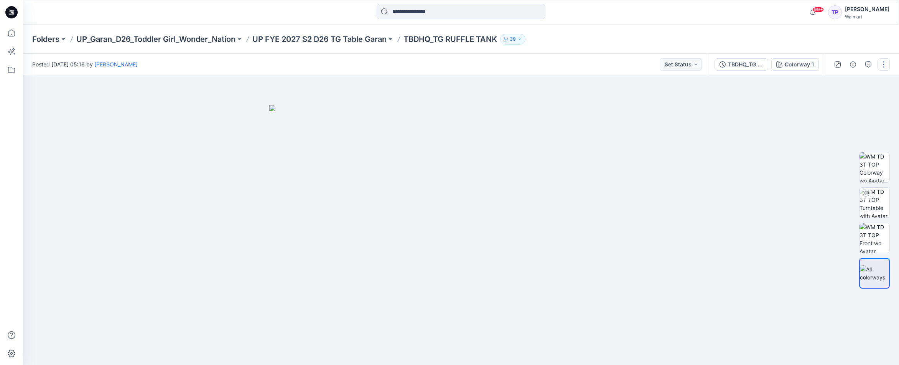
click at [888, 65] on button "button" at bounding box center [883, 64] width 12 height 12
click at [863, 100] on button "Edit" at bounding box center [851, 104] width 71 height 14
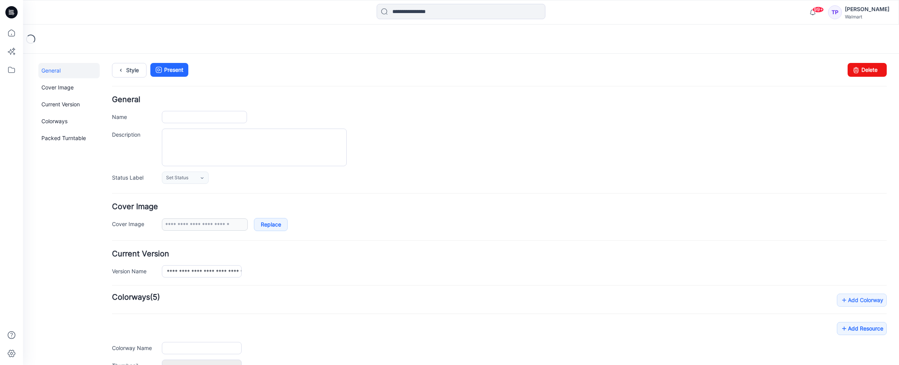
type input "**********"
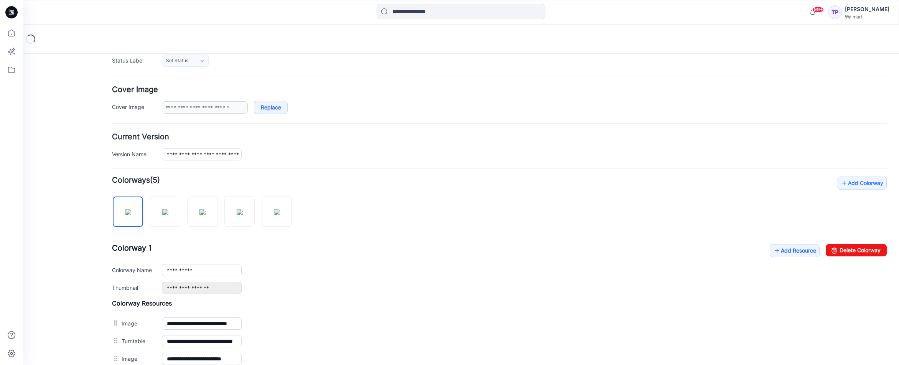
scroll to position [131, 0]
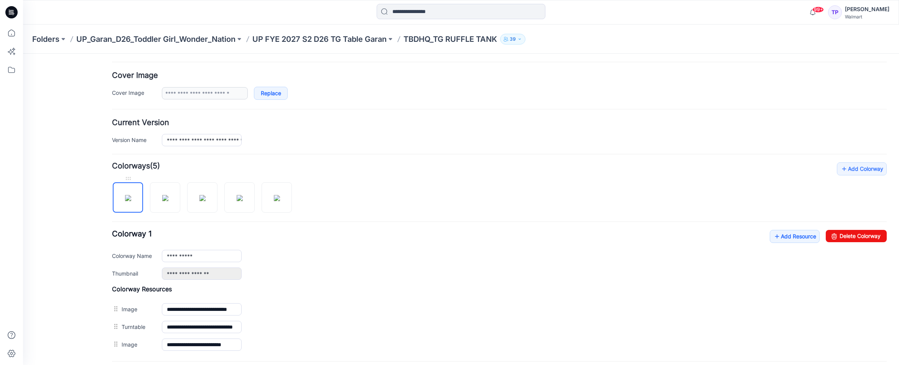
click at [125, 201] on img at bounding box center [128, 198] width 6 height 6
click at [131, 195] on img at bounding box center [128, 198] width 6 height 6
click at [126, 197] on img at bounding box center [128, 198] width 6 height 6
type input "**********"
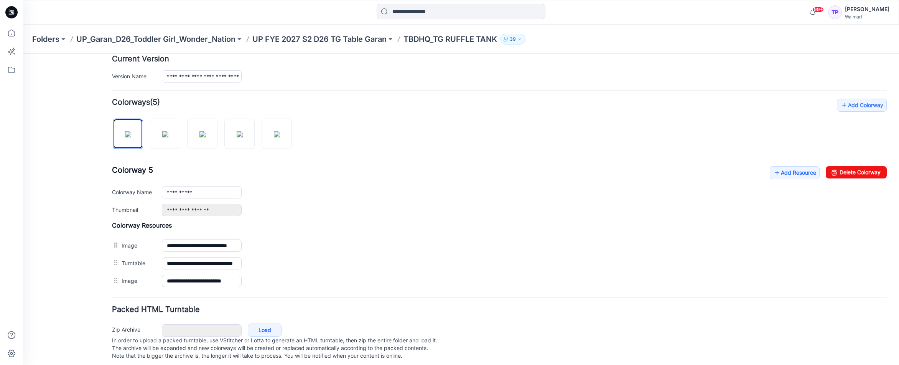
scroll to position [207, 0]
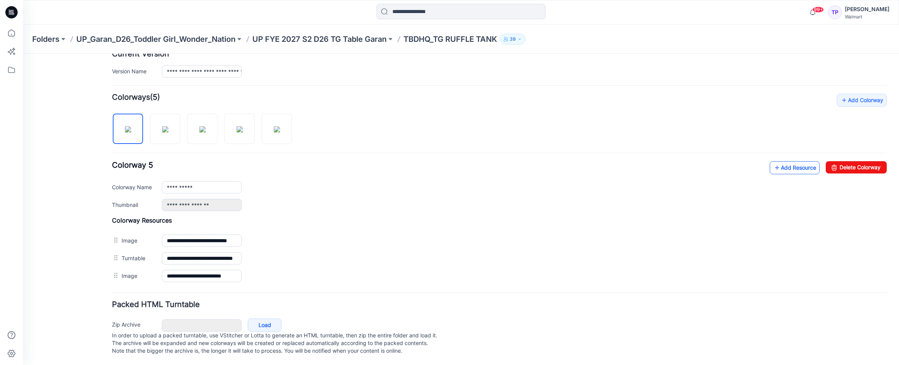
drag, startPoint x: 789, startPoint y: 150, endPoint x: 791, endPoint y: 156, distance: 6.1
click at [789, 150] on div "**********" at bounding box center [499, 189] width 774 height 191
click at [791, 161] on link "Add Resource" at bounding box center [794, 167] width 50 height 13
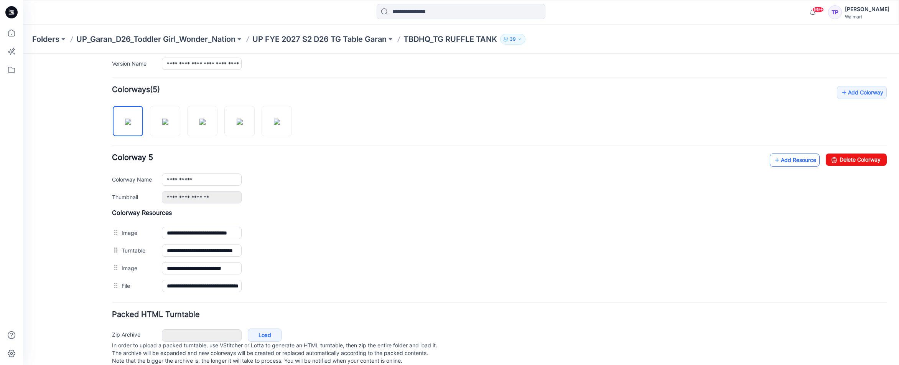
click at [780, 160] on link "Add Resource" at bounding box center [794, 159] width 50 height 13
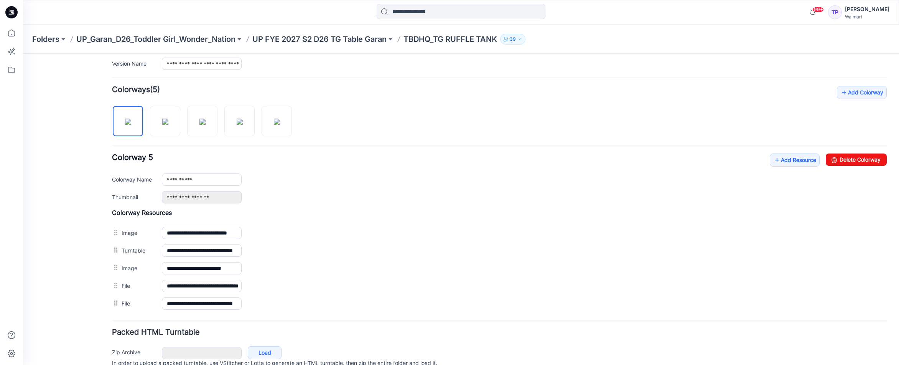
click at [356, 43] on p "UP FYE 2027 S2 D26 TG Table Garan" at bounding box center [319, 39] width 134 height 11
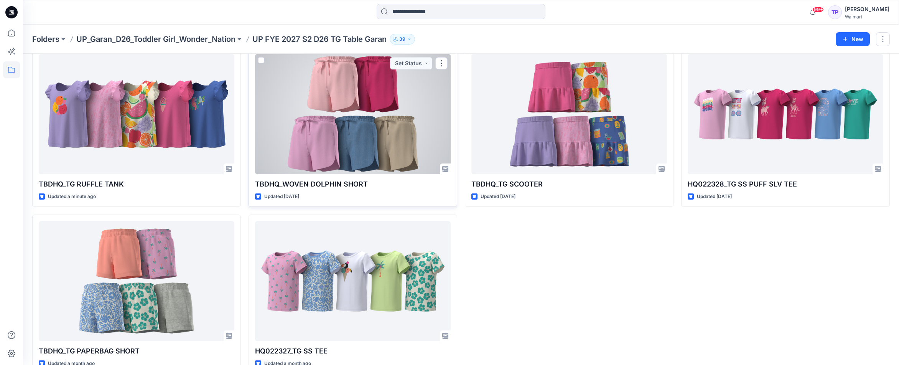
scroll to position [39, 0]
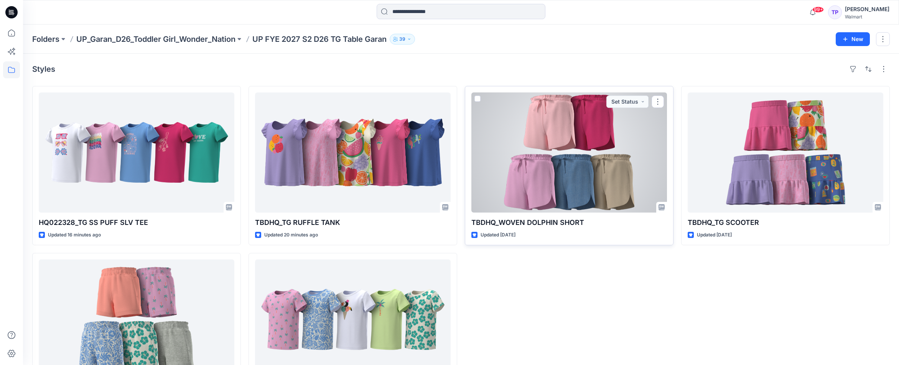
click at [564, 150] on div at bounding box center [569, 152] width 196 height 120
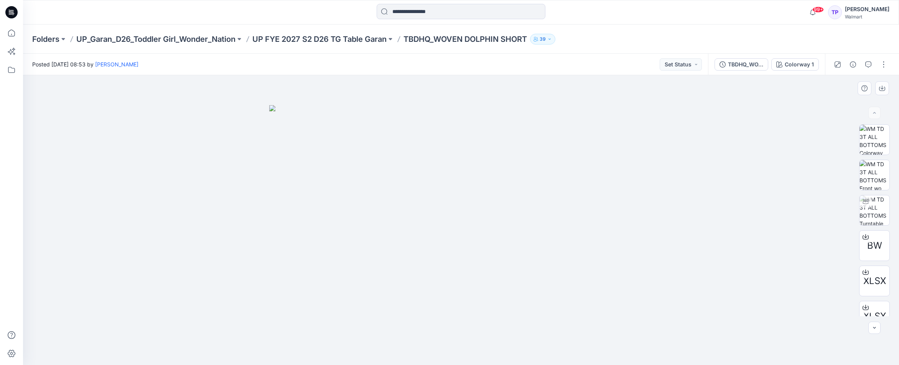
click at [413, 195] on img at bounding box center [460, 235] width 383 height 260
